Goal: Task Accomplishment & Management: Complete application form

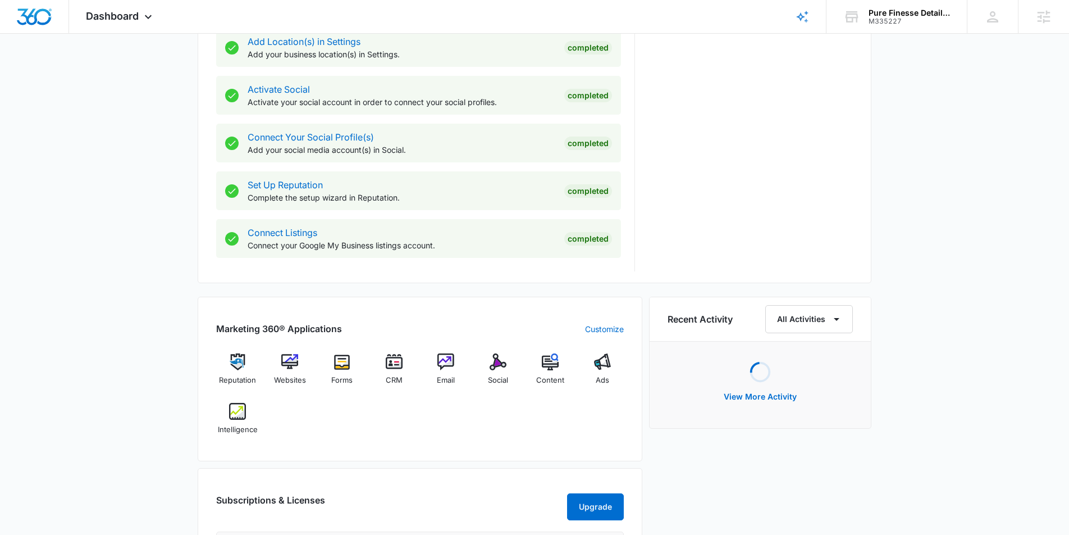
scroll to position [438, 0]
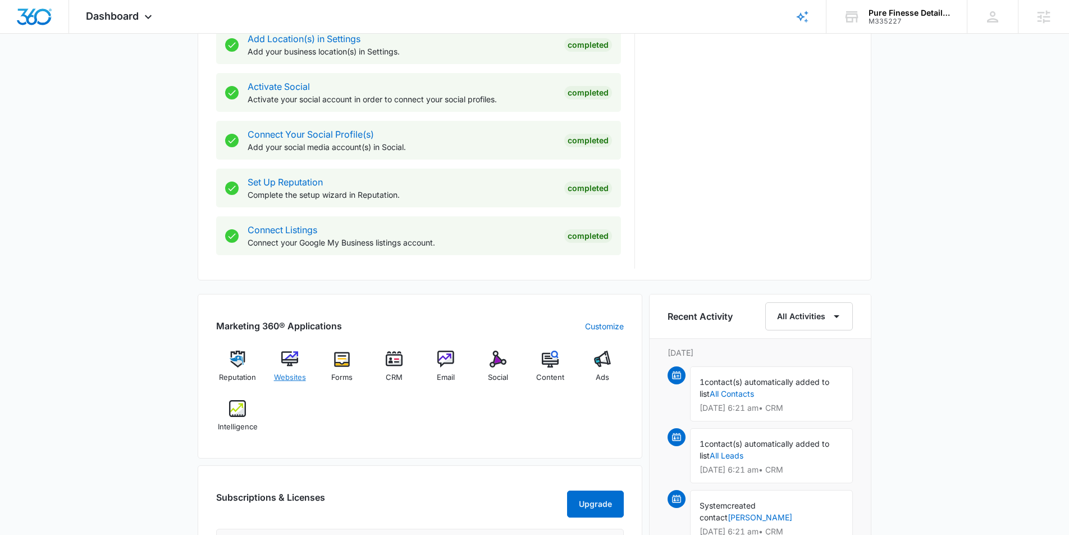
click at [290, 357] on img at bounding box center [289, 358] width 17 height 17
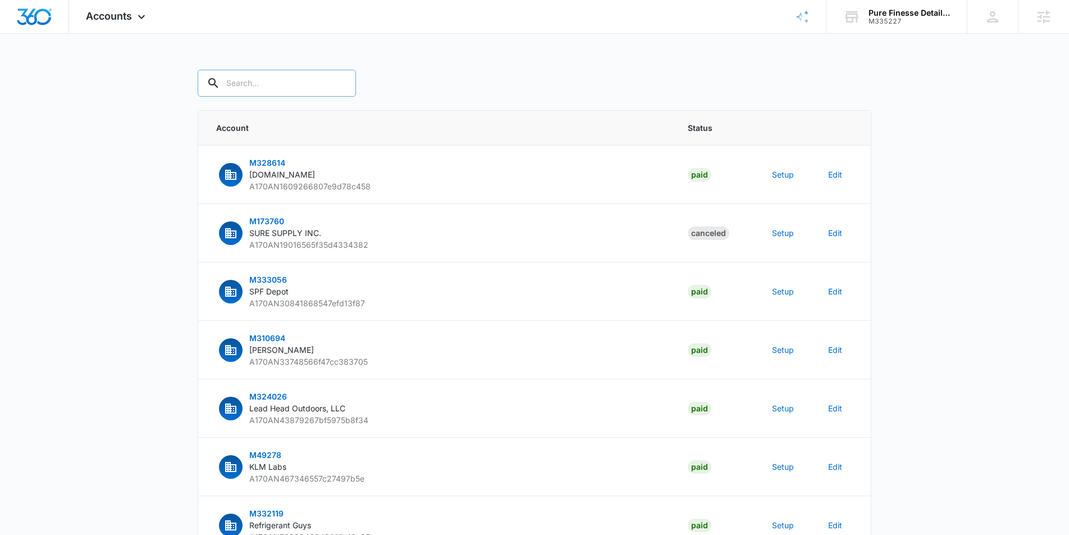
click at [301, 80] on input "text" at bounding box center [277, 83] width 158 height 27
click at [258, 84] on input "M" at bounding box center [285, 83] width 175 height 27
type input "M335227"
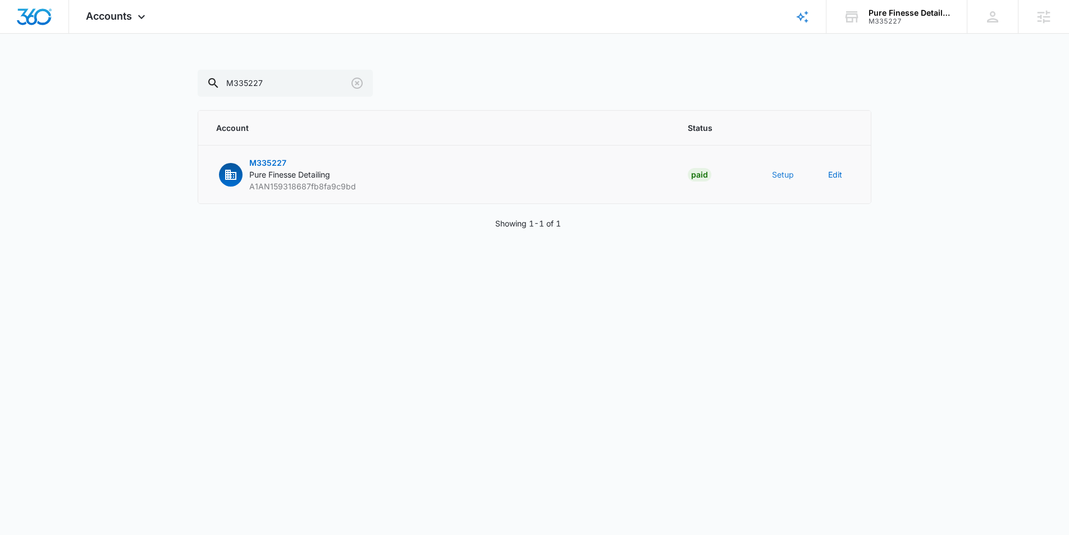
click at [784, 175] on button "Setup" at bounding box center [783, 175] width 22 height 12
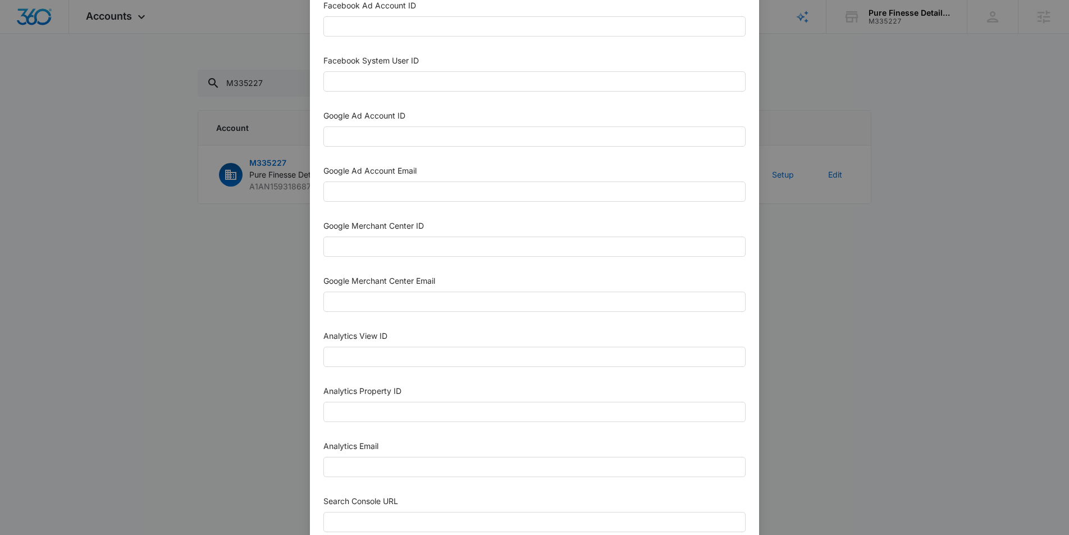
scroll to position [278, 0]
click at [350, 407] on input "Analytics Property ID" at bounding box center [535, 410] width 422 height 20
paste input "501188547"
drag, startPoint x: 347, startPoint y: 410, endPoint x: 197, endPoint y: 404, distance: 150.1
click at [205, 406] on div "Setup Account Bing Ad Account ID Bing Ad Account Email LinkedIn Ad Account ID L…" at bounding box center [534, 267] width 1069 height 535
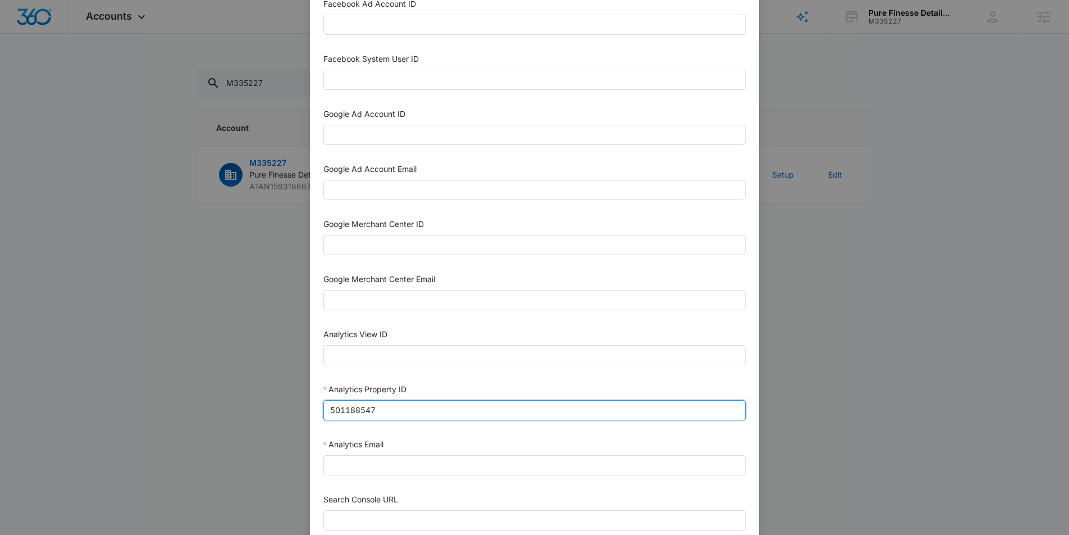
click at [454, 412] on input "501188547" at bounding box center [535, 410] width 422 height 20
type input "501188547"
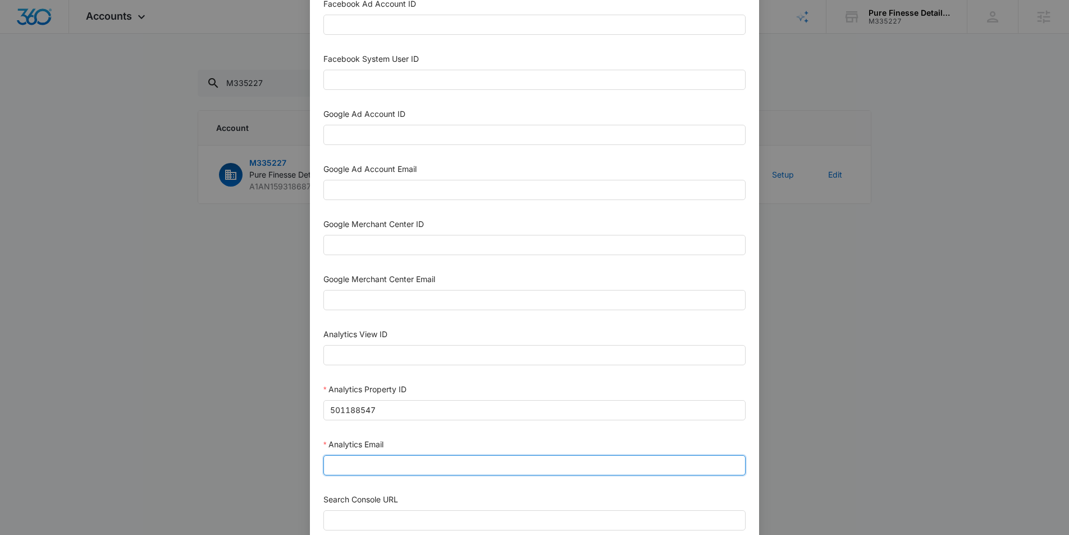
click at [389, 460] on input "Analytics Email" at bounding box center [535, 465] width 422 height 20
click at [371, 465] on input "Analytics Email" at bounding box center [535, 465] width 422 height 20
drag, startPoint x: 371, startPoint y: 465, endPoint x: 380, endPoint y: 451, distance: 16.4
click at [371, 465] on input "Analytics Email" at bounding box center [535, 465] width 422 height 20
paste input "M360+Accounts1025@madwiremedia.com"
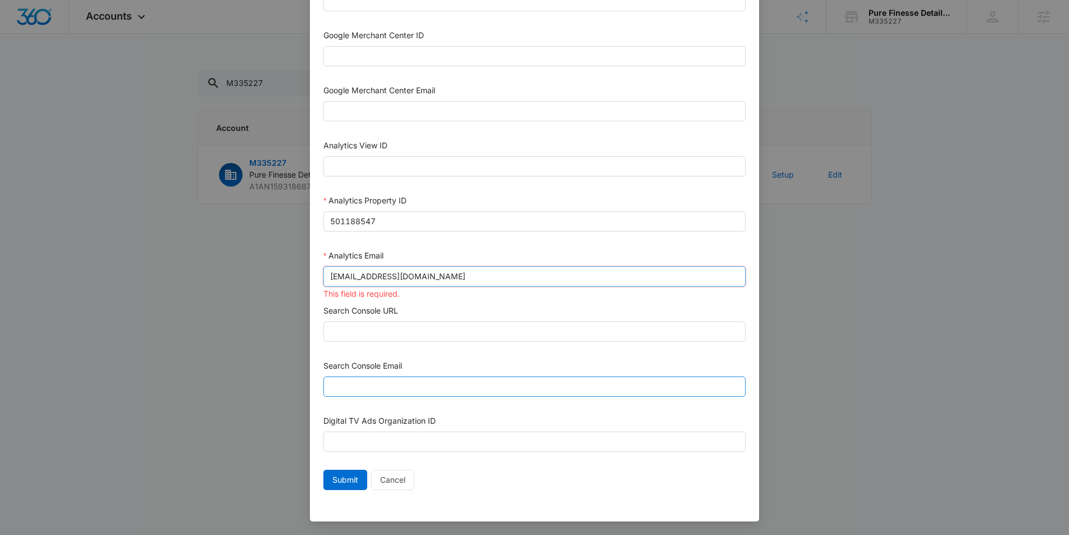
type input "M360+Accounts1025@madwiremedia.com"
click at [350, 377] on div "Search Console Email" at bounding box center [535, 380] width 422 height 42
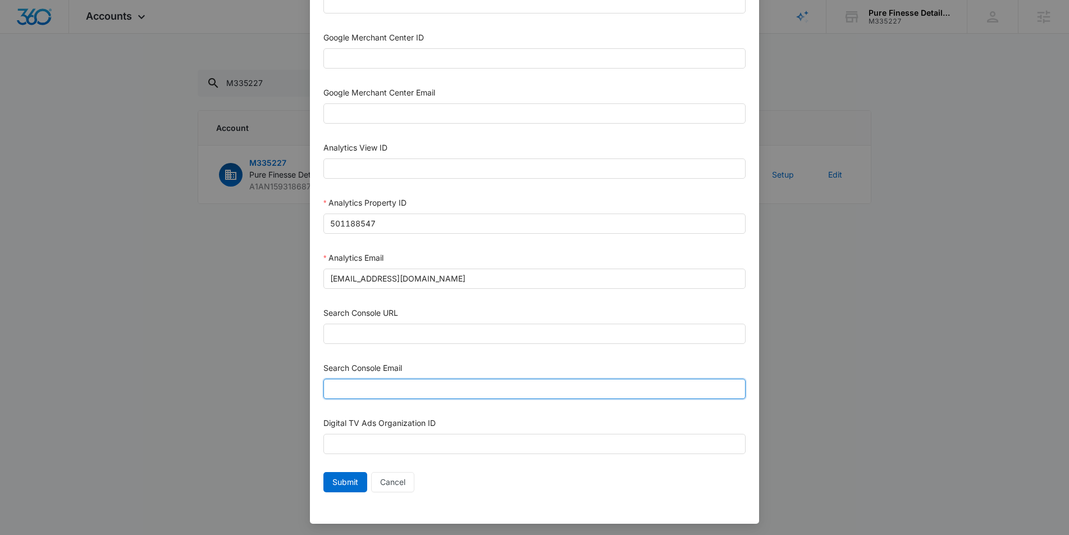
scroll to position [466, 0]
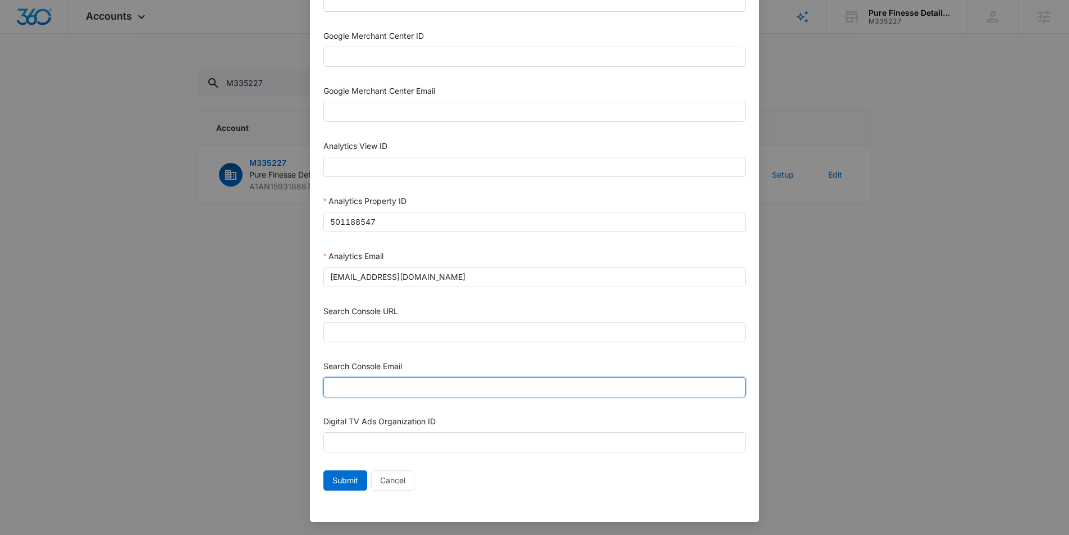
paste input "M360+Accounts1025@madwiremedia.com"
type input "M360+Accounts1025@madwiremedia.com"
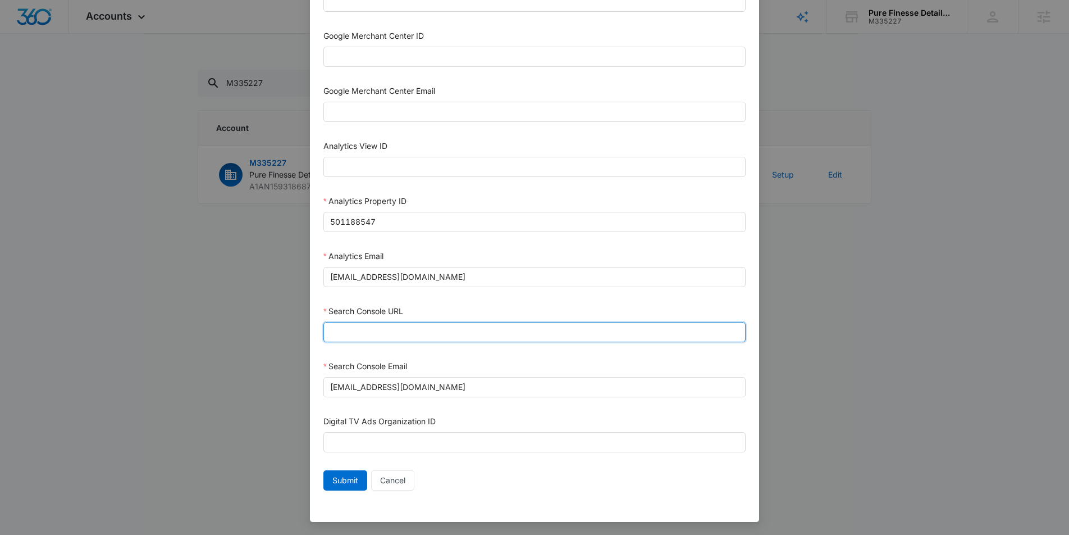
click at [361, 333] on input "Search Console URL" at bounding box center [535, 332] width 422 height 20
paste input "https://purefinessedetailing.com/"
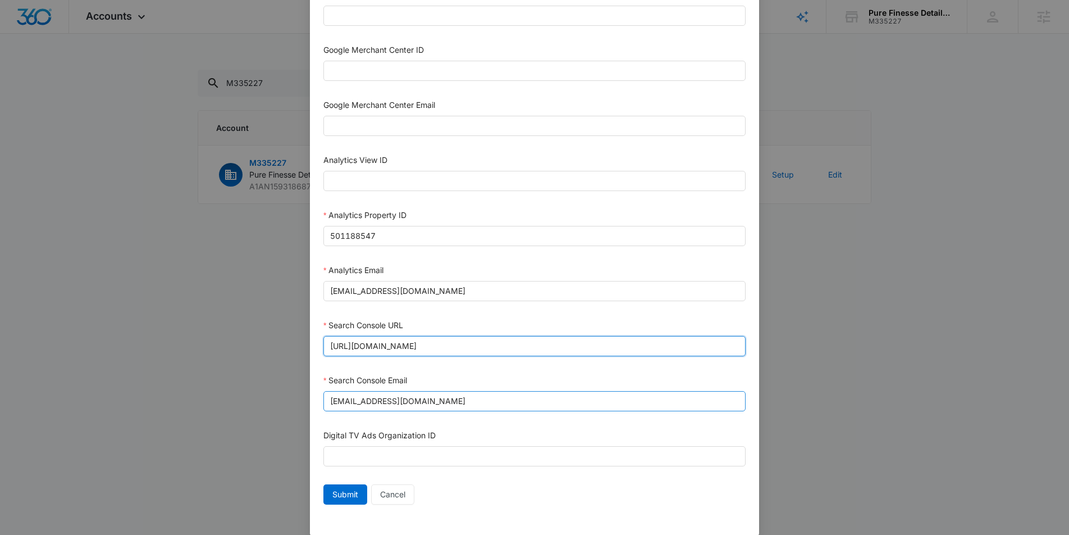
scroll to position [467, 0]
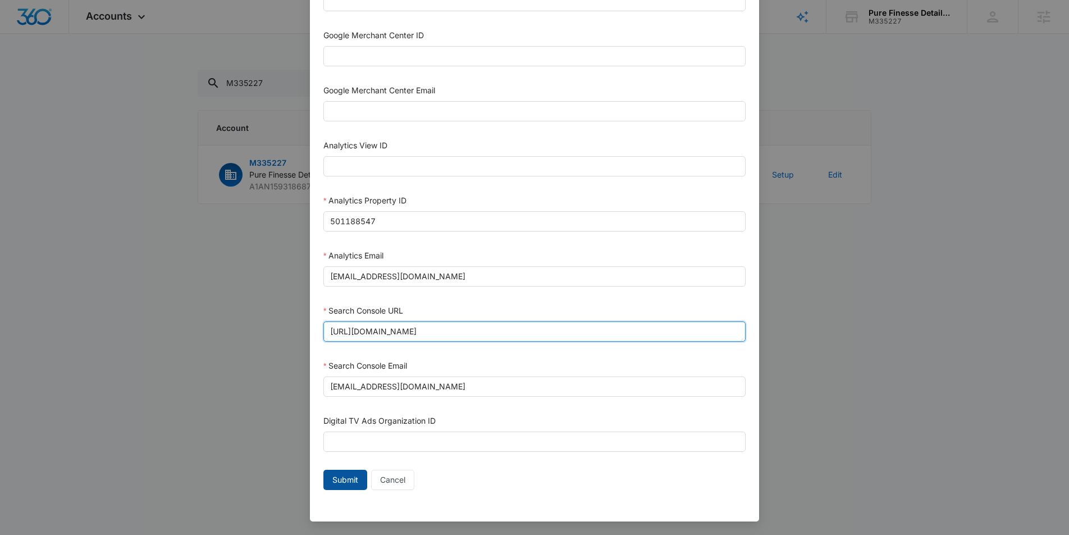
type input "https://purefinessedetailing.com/"
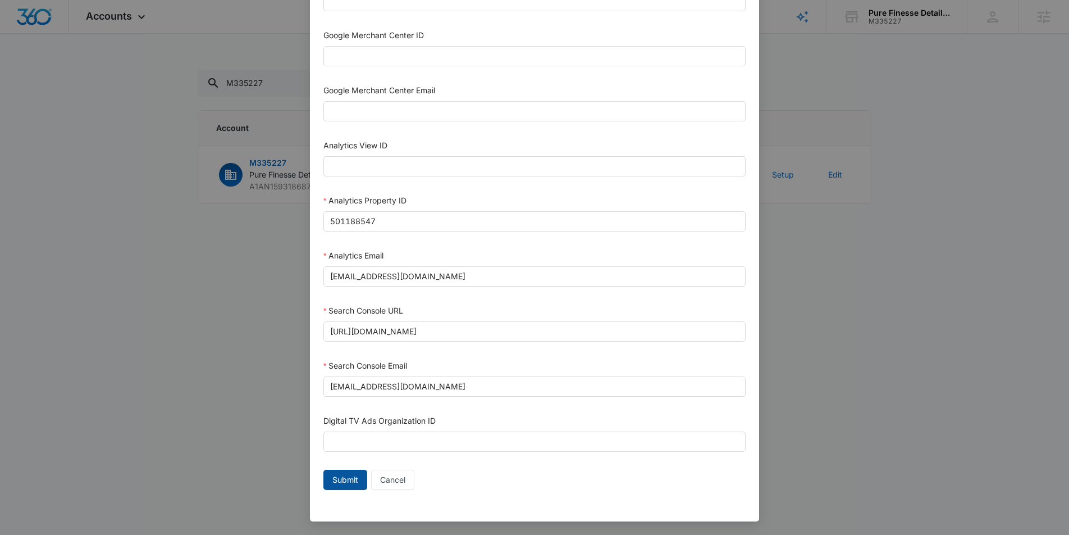
click at [344, 481] on span "Submit" at bounding box center [346, 479] width 26 height 12
